Goal: Information Seeking & Learning: Find specific page/section

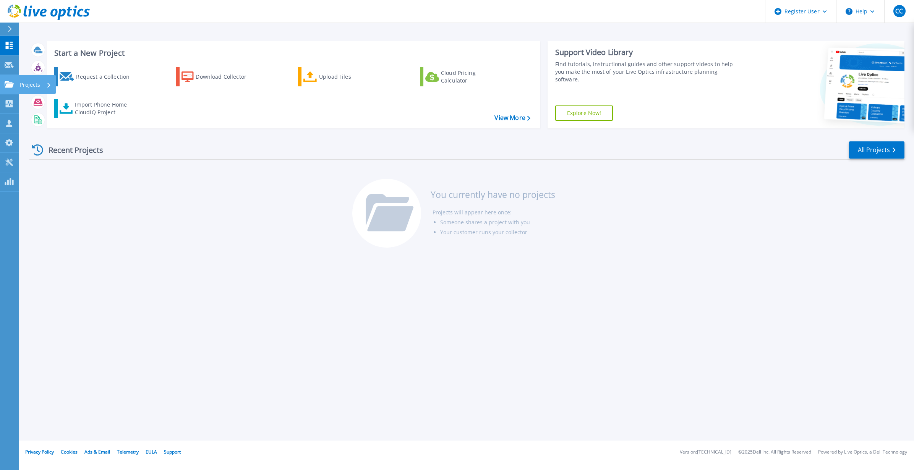
drag, startPoint x: 29, startPoint y: 84, endPoint x: 38, endPoint y: 83, distance: 9.2
click at [29, 84] on p "Projects" at bounding box center [30, 85] width 20 height 20
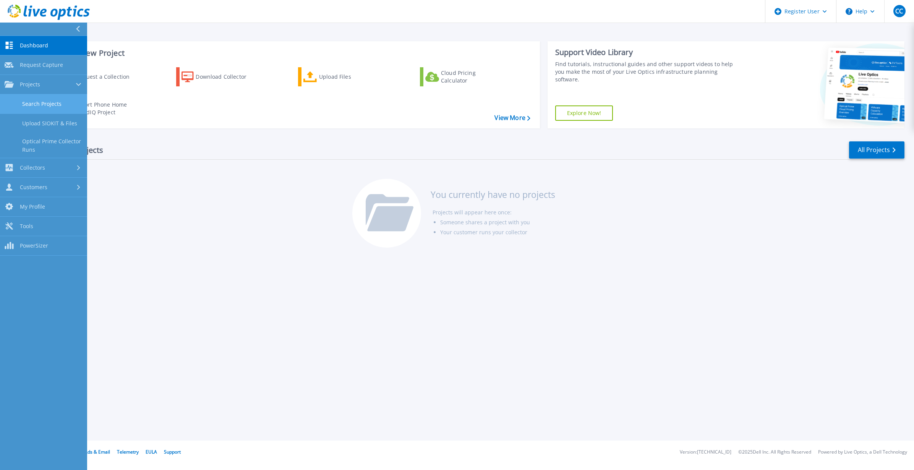
click at [49, 102] on link "Search Projects" at bounding box center [43, 103] width 87 height 19
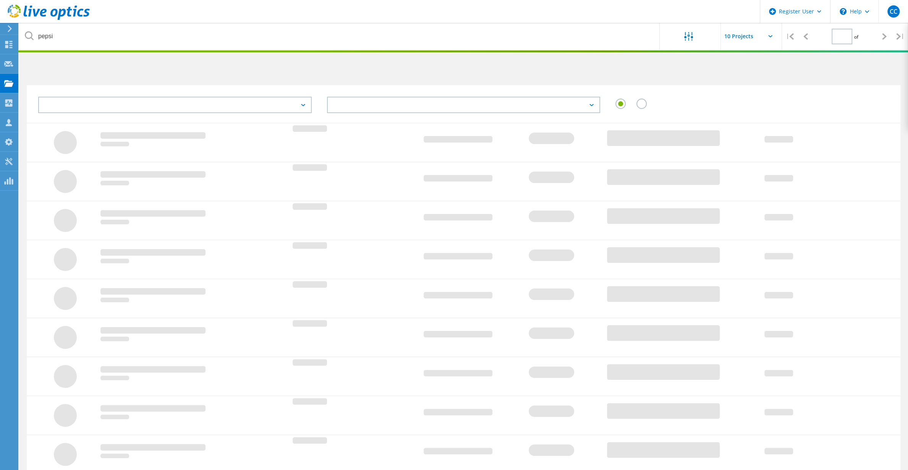
type input "1"
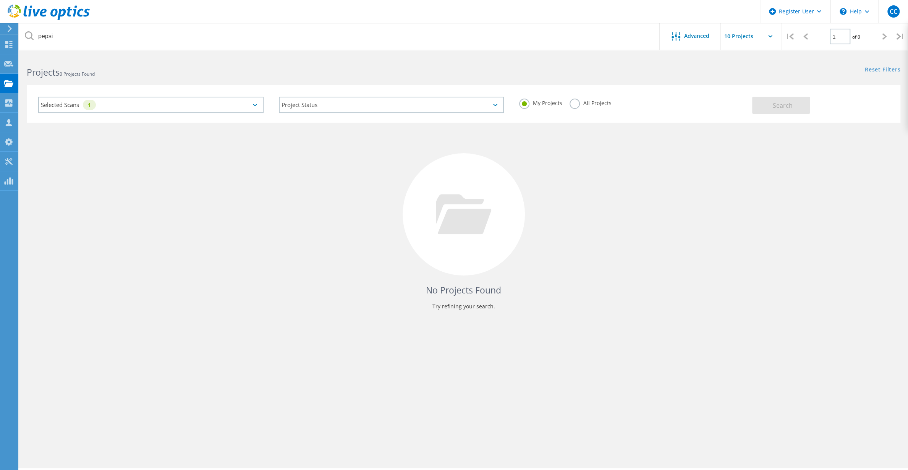
click at [254, 104] on icon at bounding box center [255, 105] width 4 height 2
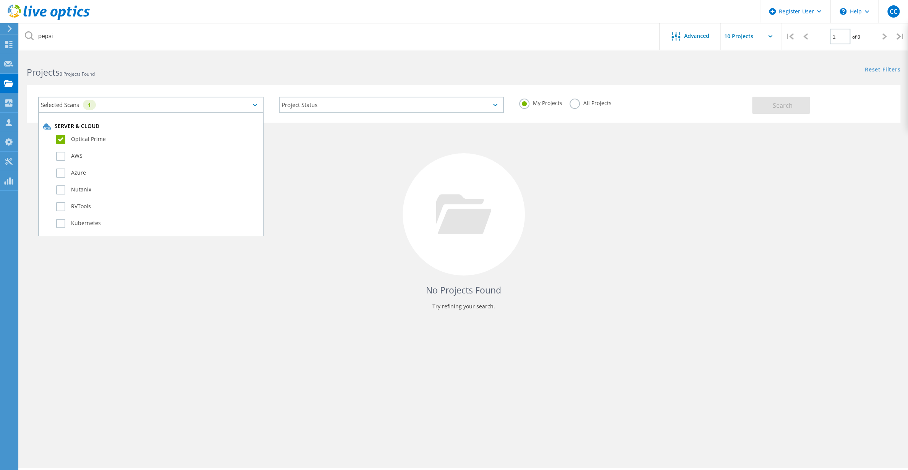
click at [575, 104] on label "All Projects" at bounding box center [590, 102] width 42 height 7
click at [0, 0] on input "All Projects" at bounding box center [0, 0] width 0 height 0
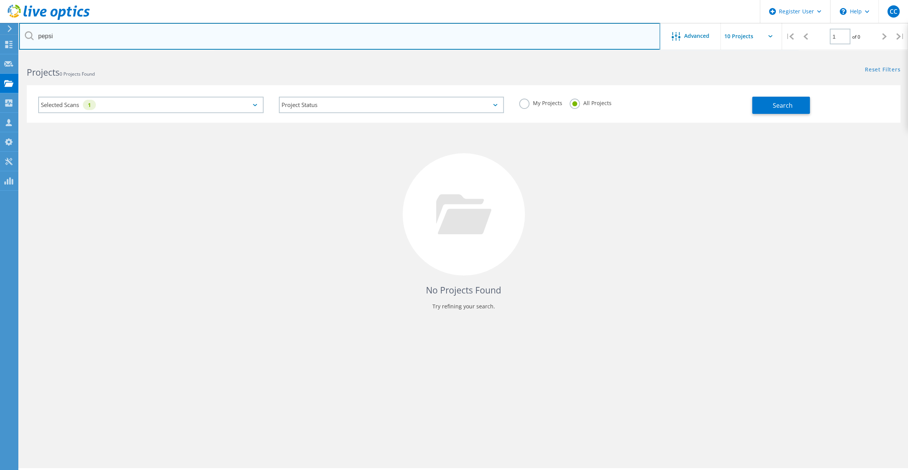
click at [235, 39] on input "pepsi" at bounding box center [339, 36] width 641 height 27
click at [235, 38] on input "pepsi" at bounding box center [339, 36] width 641 height 27
type input "walgreen"
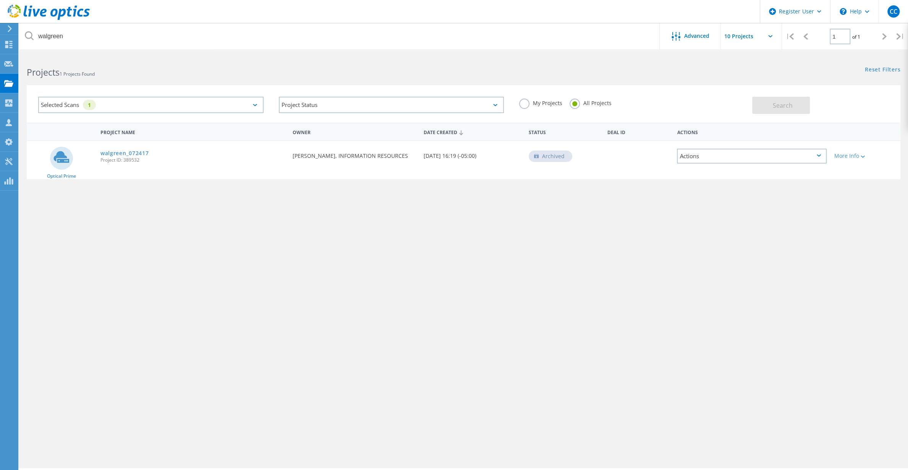
click at [256, 103] on div "Selected Scans 1" at bounding box center [150, 105] width 225 height 16
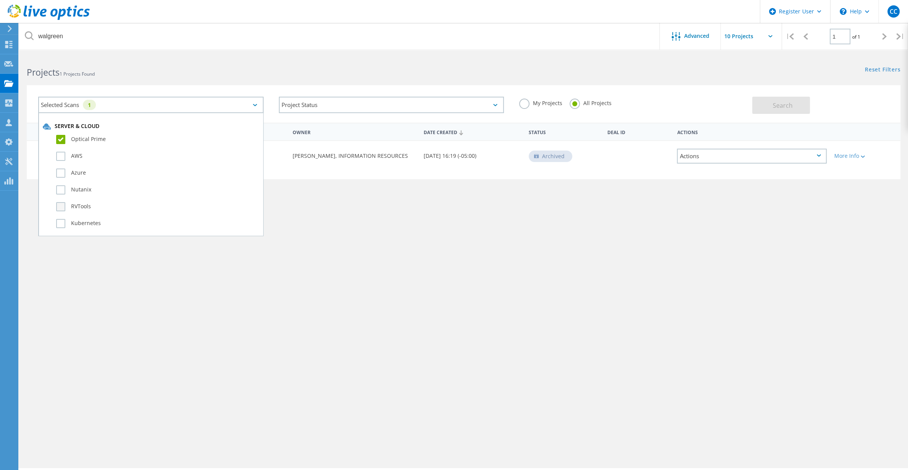
scroll to position [115, 0]
click at [61, 192] on label "CLARiiON/VNX" at bounding box center [157, 191] width 203 height 9
click at [0, 0] on input "CLARiiON/VNX" at bounding box center [0, 0] width 0 height 0
click at [60, 207] on label "Unity" at bounding box center [157, 208] width 203 height 9
click at [0, 0] on input "Unity" at bounding box center [0, 0] width 0 height 0
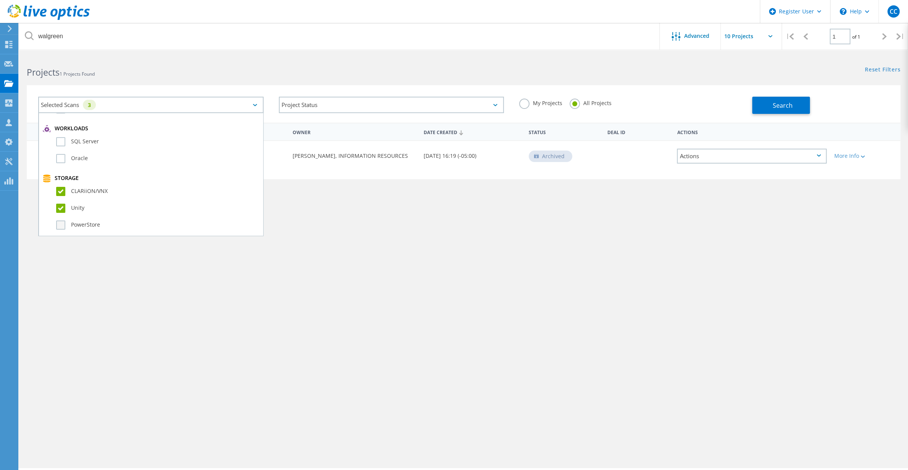
click at [61, 222] on label "PowerStore" at bounding box center [157, 224] width 203 height 9
click at [0, 0] on input "PowerStore" at bounding box center [0, 0] width 0 height 0
click at [60, 167] on label "VMAX 1 & 2" at bounding box center [157, 165] width 203 height 9
click at [0, 0] on input "VMAX 1 & 2" at bounding box center [0, 0] width 0 height 0
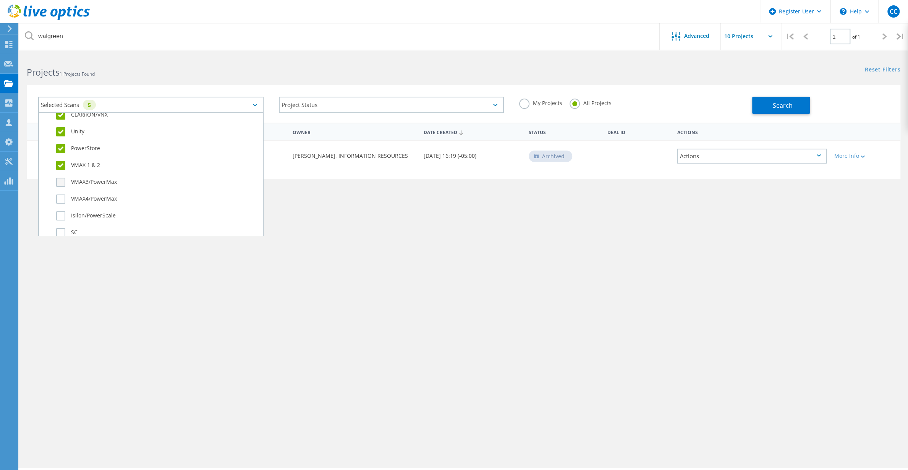
click at [60, 183] on label "VMAX3/PowerMax" at bounding box center [157, 182] width 203 height 9
click at [0, 0] on input "VMAX3/PowerMax" at bounding box center [0, 0] width 0 height 0
click at [61, 194] on label "VMAX4/PowerMax" at bounding box center [157, 198] width 203 height 9
click at [0, 0] on input "VMAX4/PowerMax" at bounding box center [0, 0] width 0 height 0
click at [62, 214] on label "Isilon/PowerScale" at bounding box center [157, 215] width 203 height 9
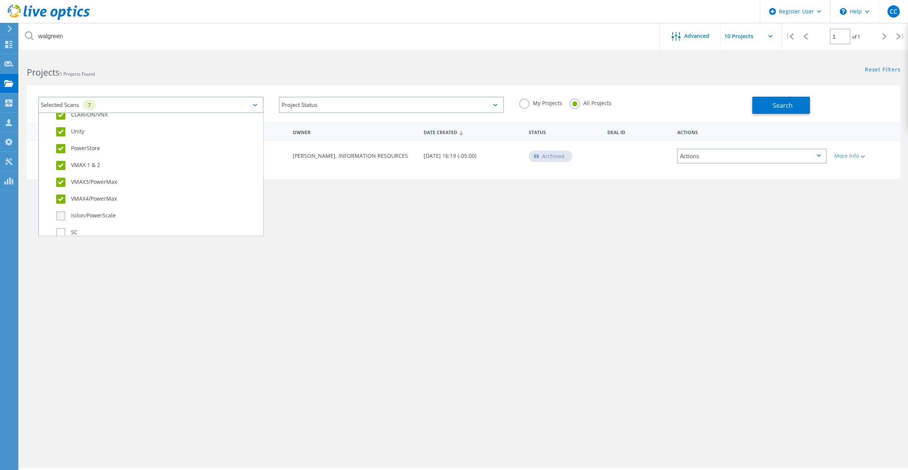
click at [0, 0] on input "Isilon/PowerScale" at bounding box center [0, 0] width 0 height 0
click at [62, 231] on label "SC" at bounding box center [157, 232] width 203 height 9
click at [0, 0] on input "SC" at bounding box center [0, 0] width 0 height 0
click at [58, 137] on label "NetApp" at bounding box center [157, 134] width 203 height 9
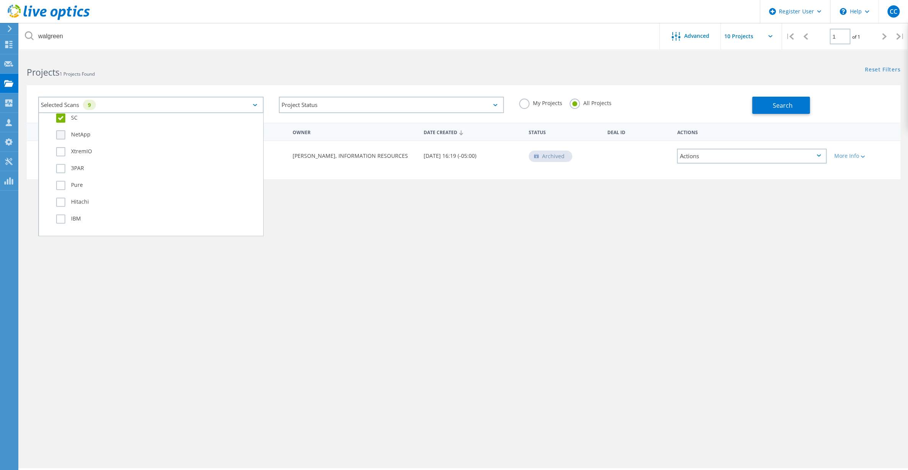
click at [0, 0] on input "NetApp" at bounding box center [0, 0] width 0 height 0
click at [60, 154] on label "XtremIO" at bounding box center [157, 151] width 203 height 9
click at [0, 0] on input "XtremIO" at bounding box center [0, 0] width 0 height 0
click at [60, 168] on label "3PAR" at bounding box center [157, 168] width 203 height 9
click at [0, 0] on input "3PAR" at bounding box center [0, 0] width 0 height 0
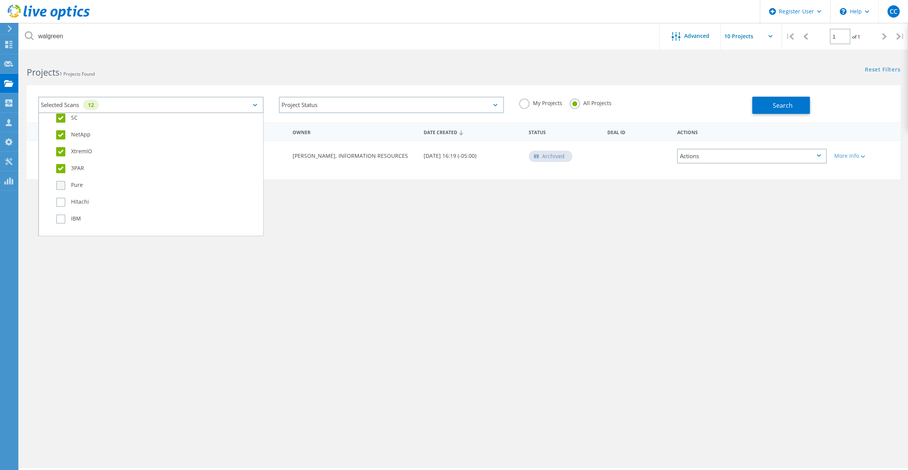
click at [60, 181] on label "Pure" at bounding box center [157, 185] width 203 height 9
click at [0, 0] on input "Pure" at bounding box center [0, 0] width 0 height 0
click at [63, 200] on label "Hitachi" at bounding box center [157, 201] width 203 height 9
click at [0, 0] on input "Hitachi" at bounding box center [0, 0] width 0 height 0
click at [63, 214] on div "IBM" at bounding box center [151, 220] width 216 height 17
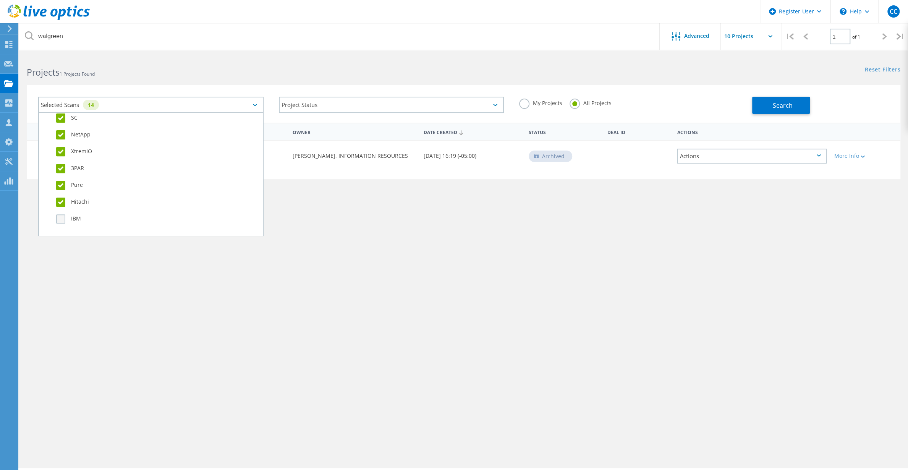
click at [63, 218] on label "IBM" at bounding box center [157, 218] width 203 height 9
click at [0, 0] on input "IBM" at bounding box center [0, 0] width 0 height 0
click at [774, 106] on span "Search" at bounding box center [783, 105] width 20 height 8
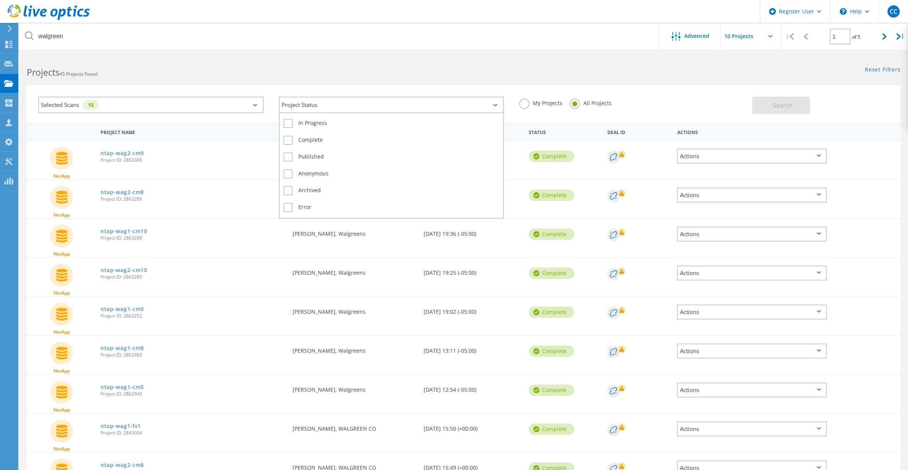
click at [498, 103] on div "Project Status" at bounding box center [391, 105] width 225 height 16
click at [496, 102] on div "Project Status" at bounding box center [391, 105] width 225 height 16
click at [123, 155] on link "ntap-wag2-cm9" at bounding box center [122, 152] width 44 height 5
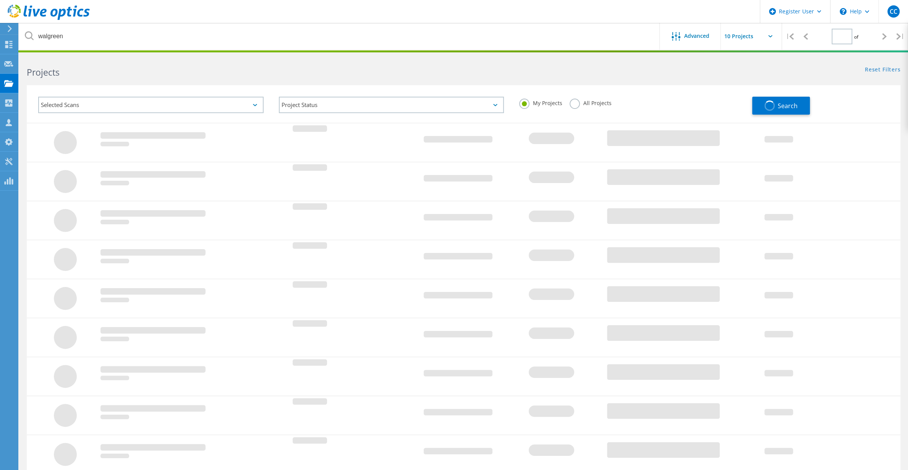
type input "1"
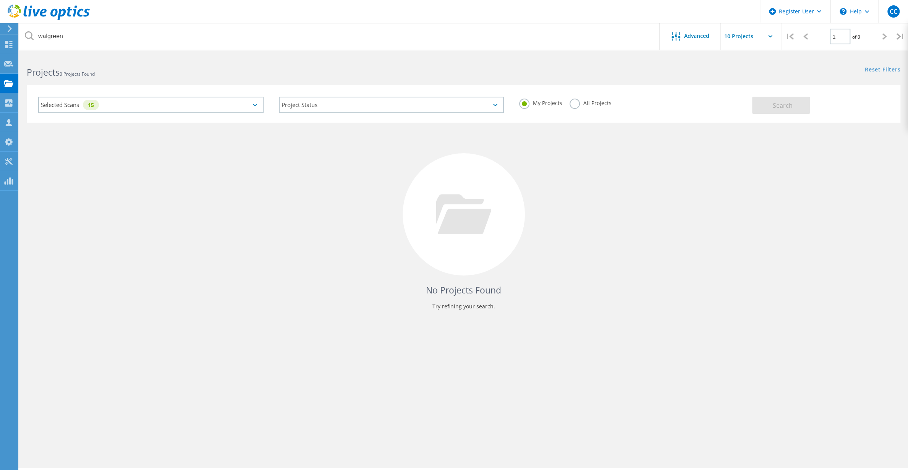
click at [255, 106] on icon at bounding box center [255, 105] width 4 height 2
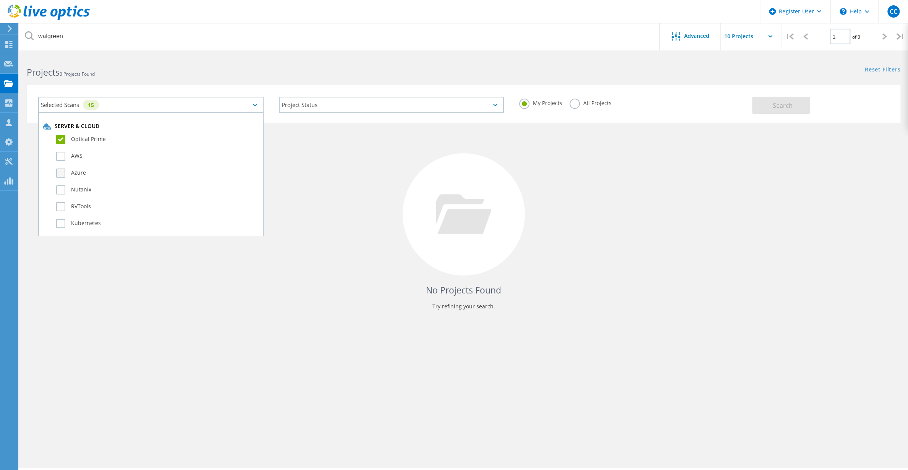
click at [61, 172] on label "Azure" at bounding box center [157, 172] width 203 height 9
click at [0, 0] on input "Azure" at bounding box center [0, 0] width 0 height 0
click at [59, 204] on label "RVTools" at bounding box center [157, 206] width 203 height 9
click at [0, 0] on input "RVTools" at bounding box center [0, 0] width 0 height 0
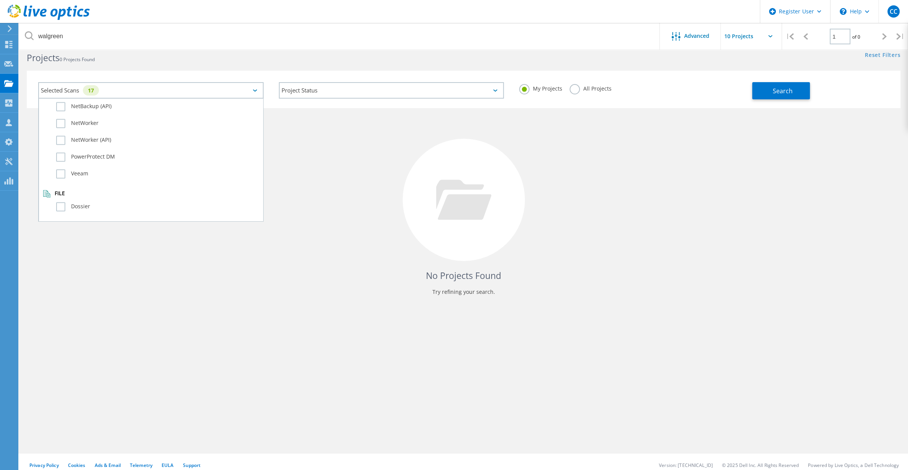
scroll to position [21, 0]
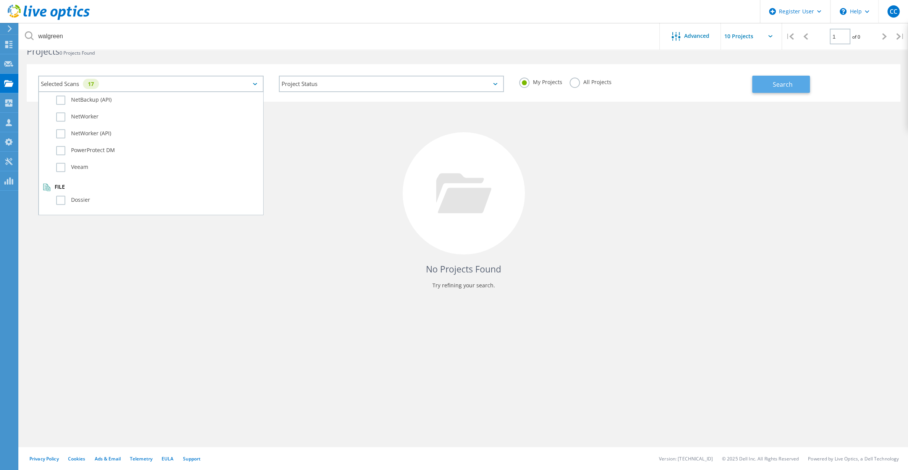
click at [780, 82] on span "Search" at bounding box center [783, 84] width 20 height 8
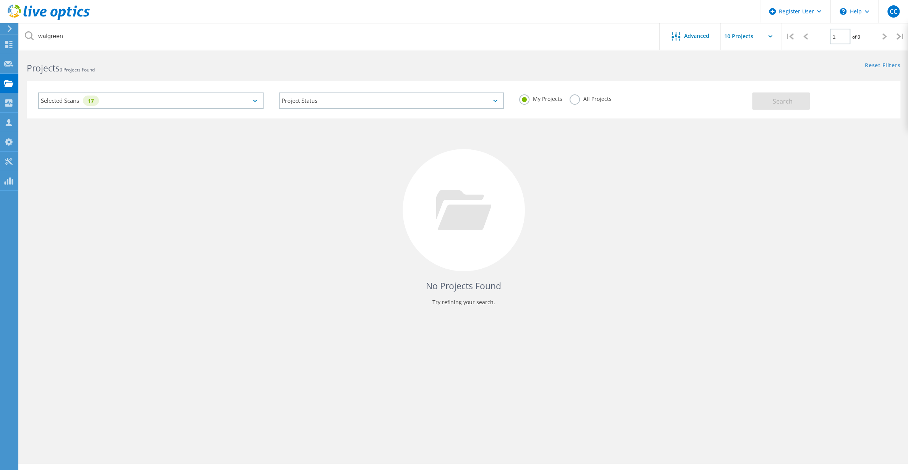
scroll to position [0, 0]
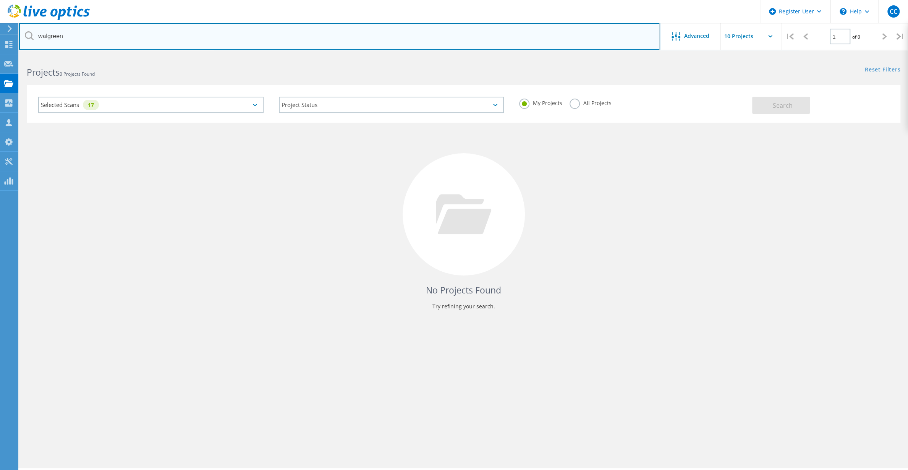
click at [112, 37] on input "walgreen" at bounding box center [339, 36] width 641 height 27
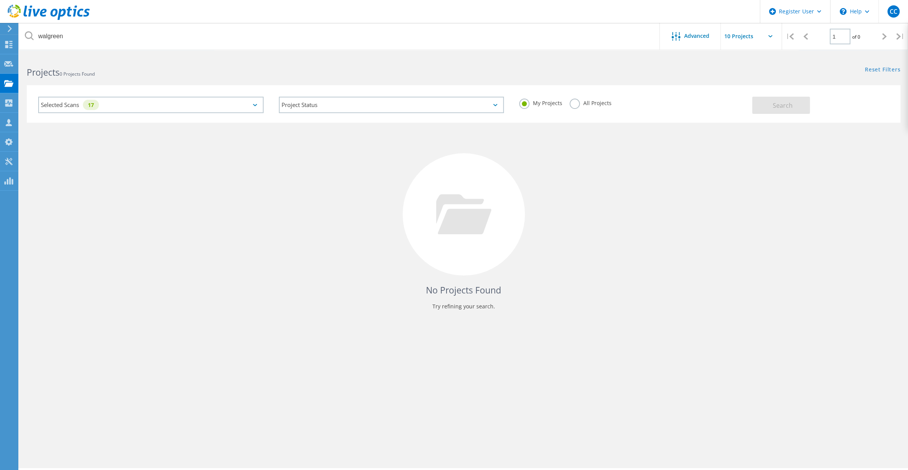
click at [576, 103] on label "All Projects" at bounding box center [590, 102] width 42 height 7
click at [0, 0] on input "All Projects" at bounding box center [0, 0] width 0 height 0
click at [778, 102] on span "Search" at bounding box center [783, 105] width 20 height 8
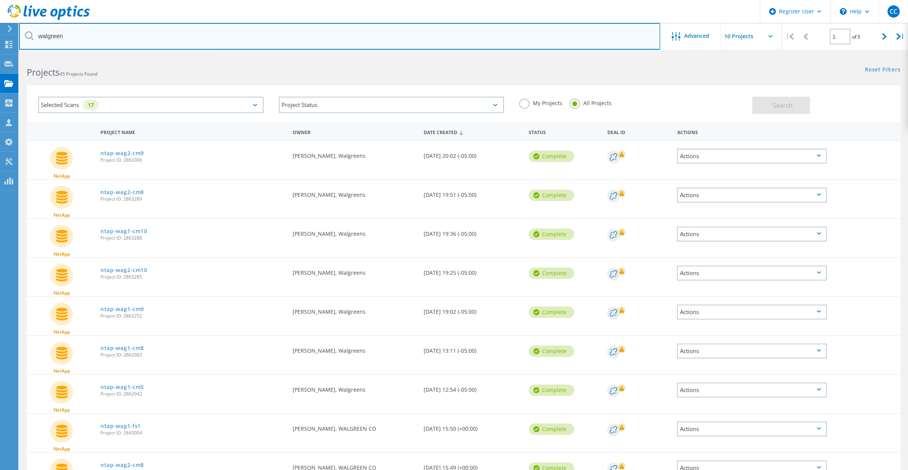
click at [80, 39] on input "walgreen" at bounding box center [339, 36] width 641 height 27
type input "wag"
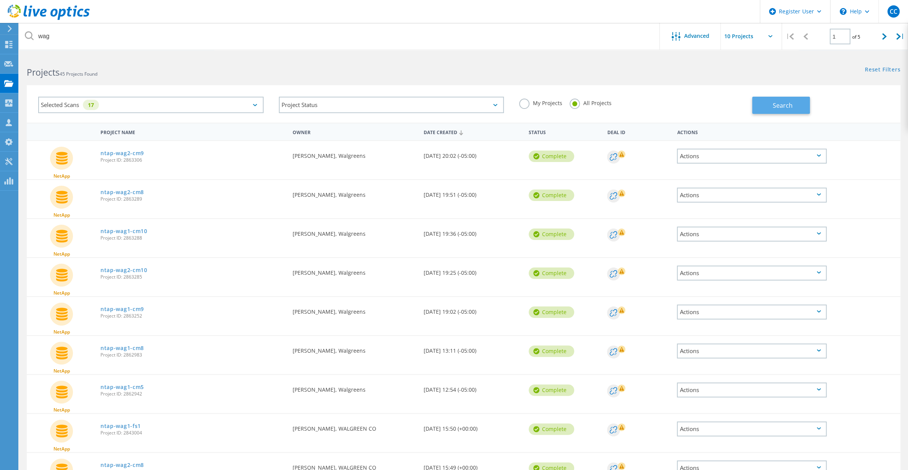
click at [782, 102] on span "Search" at bounding box center [783, 105] width 20 height 8
